Goal: Transaction & Acquisition: Book appointment/travel/reservation

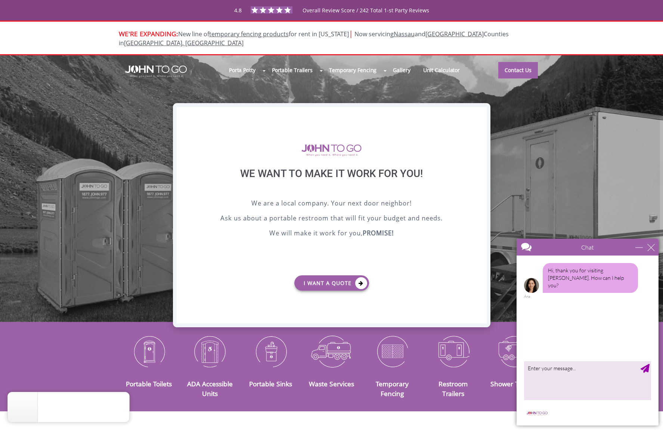
click at [480, 111] on div "X" at bounding box center [481, 113] width 12 height 13
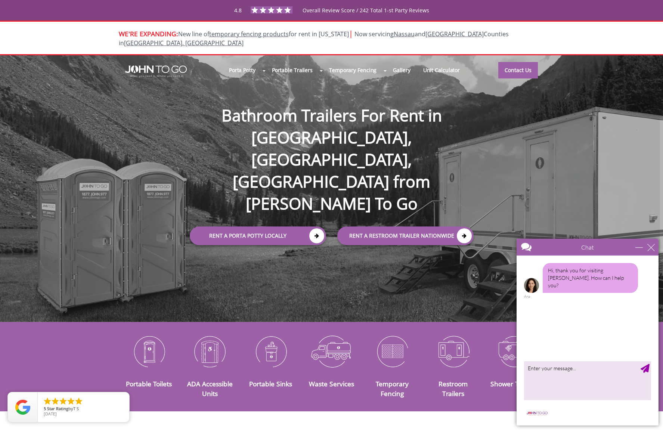
click at [645, 241] on div "Chat" at bounding box center [588, 247] width 142 height 17
click at [649, 244] on div "close" at bounding box center [650, 247] width 7 height 7
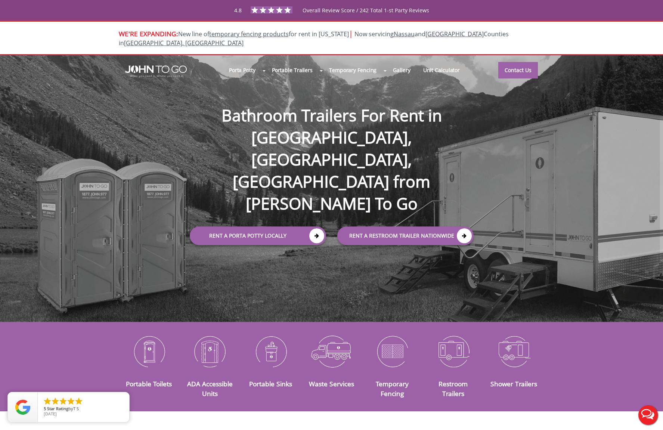
click at [650, 245] on div "Porta Potty Portable Toilets ADA Accessible Units Portable Sinks Waste Services…" at bounding box center [331, 188] width 663 height 267
click at [149, 339] on img at bounding box center [149, 351] width 50 height 39
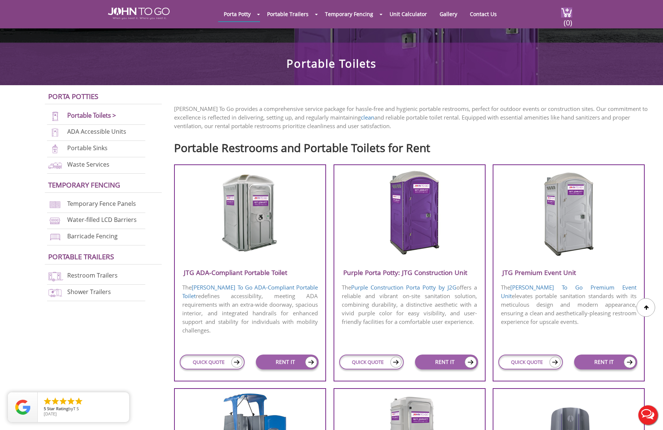
scroll to position [150, 0]
click at [102, 276] on link "Restroom Trailers" at bounding box center [92, 275] width 50 height 8
